Goal: Navigation & Orientation: Find specific page/section

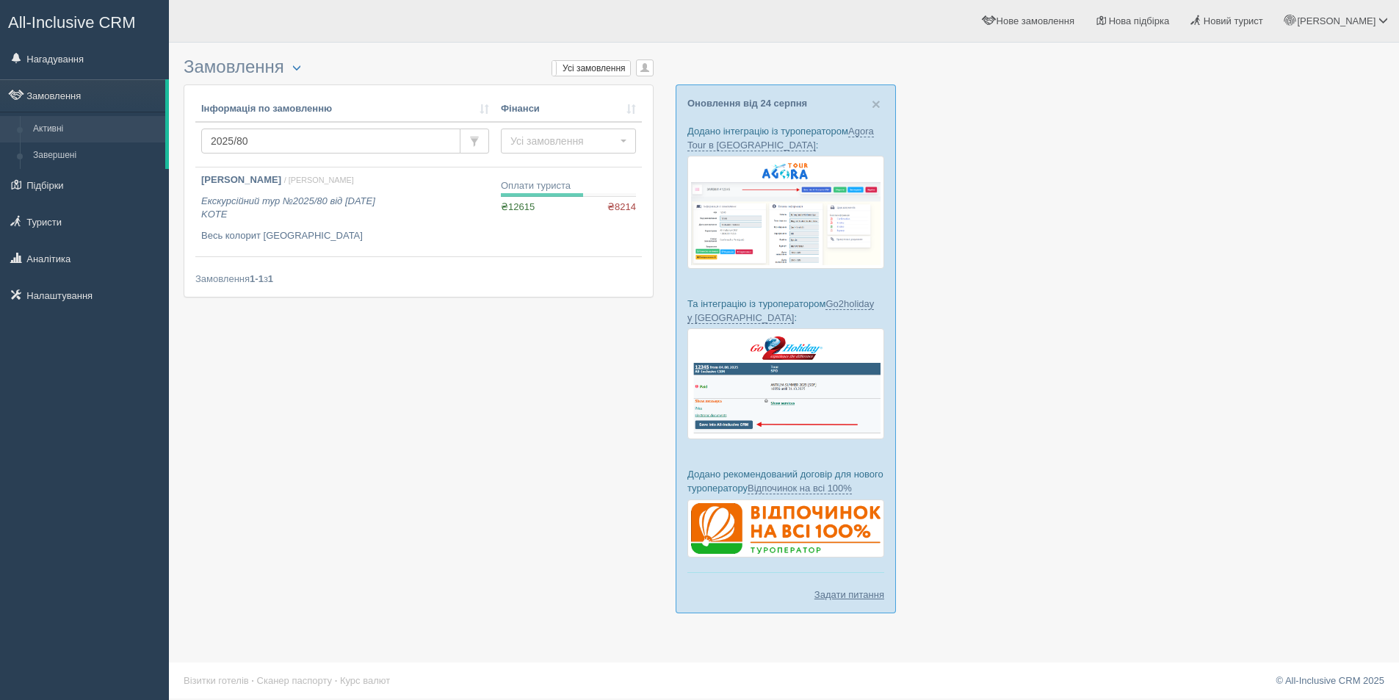
click at [40, 31] on span "All-Inclusive CRM" at bounding box center [72, 22] width 128 height 18
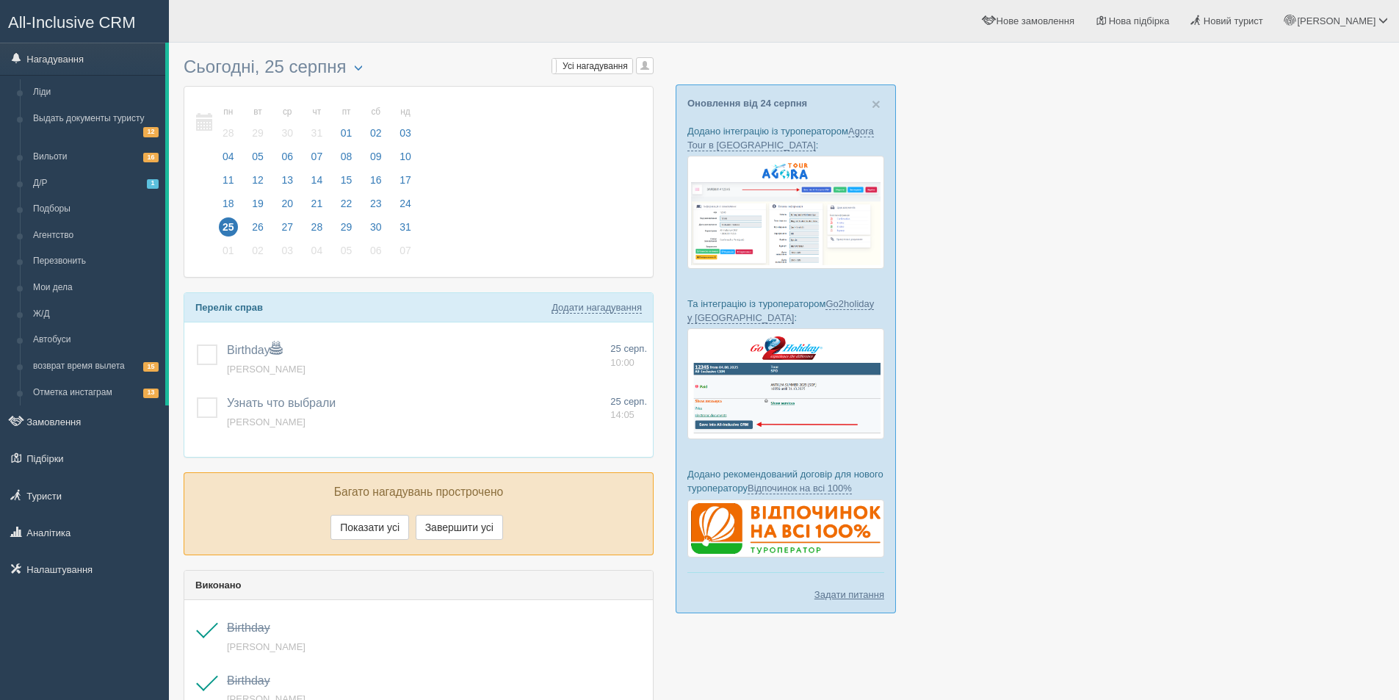
click at [1143, 470] on div at bounding box center [784, 613] width 1200 height 1127
